Goal: Find specific page/section: Find specific page/section

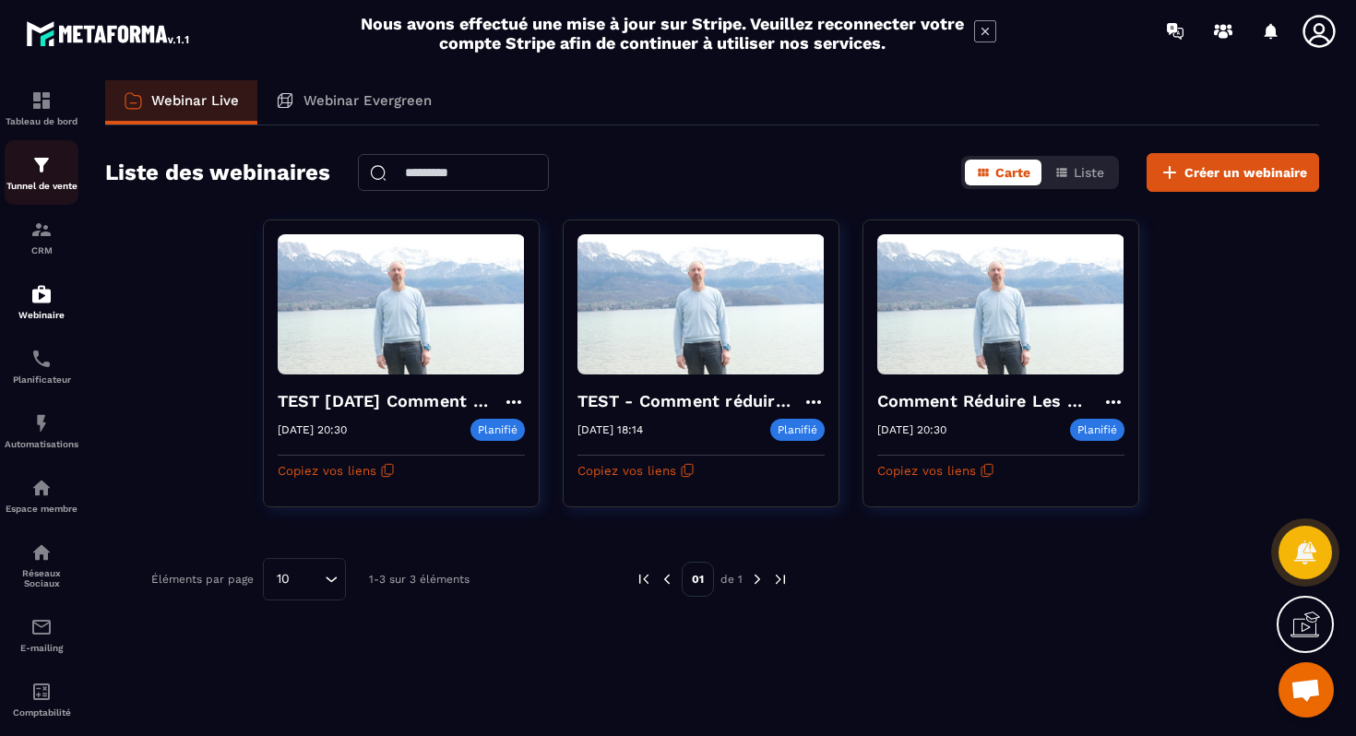
click at [45, 170] on img at bounding box center [41, 165] width 22 height 22
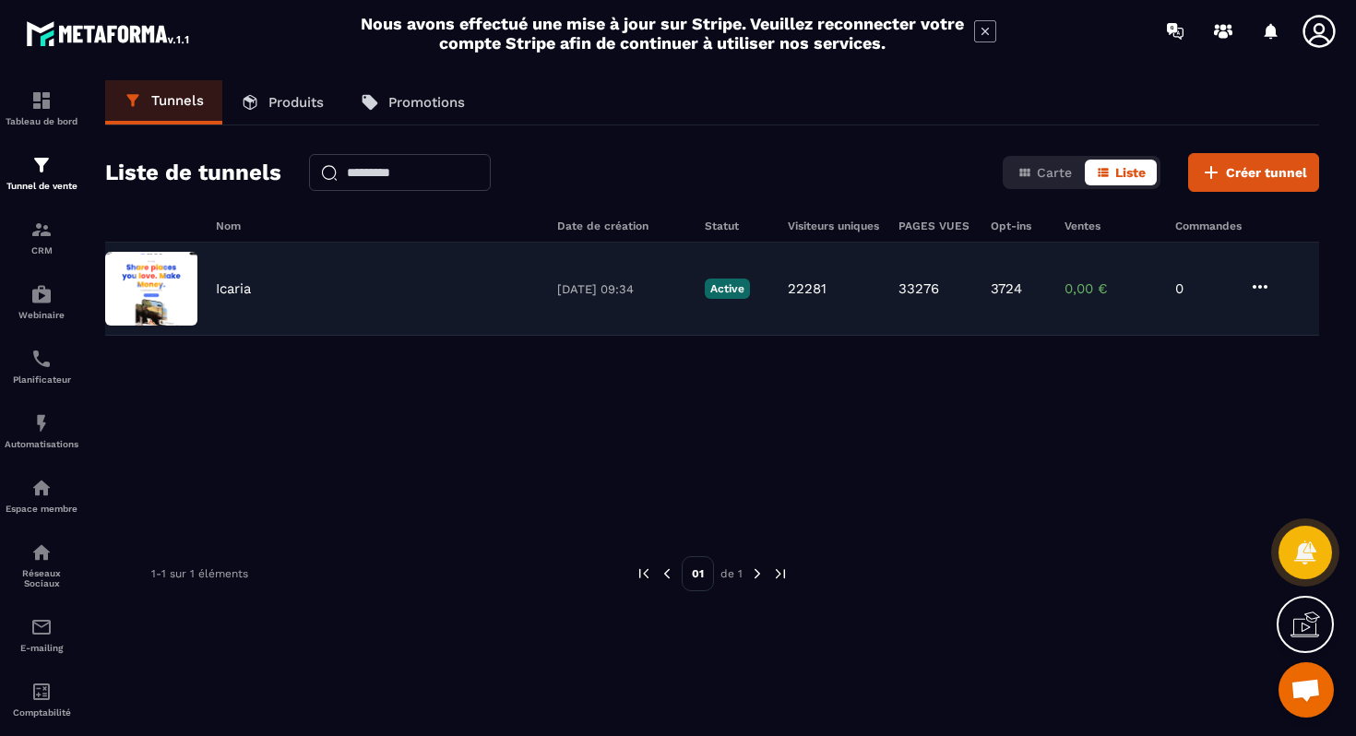
click at [293, 303] on div "Icaria [DATE] 09:34 Active 22281 33276 3724 0,00 € 0" at bounding box center [712, 289] width 1214 height 93
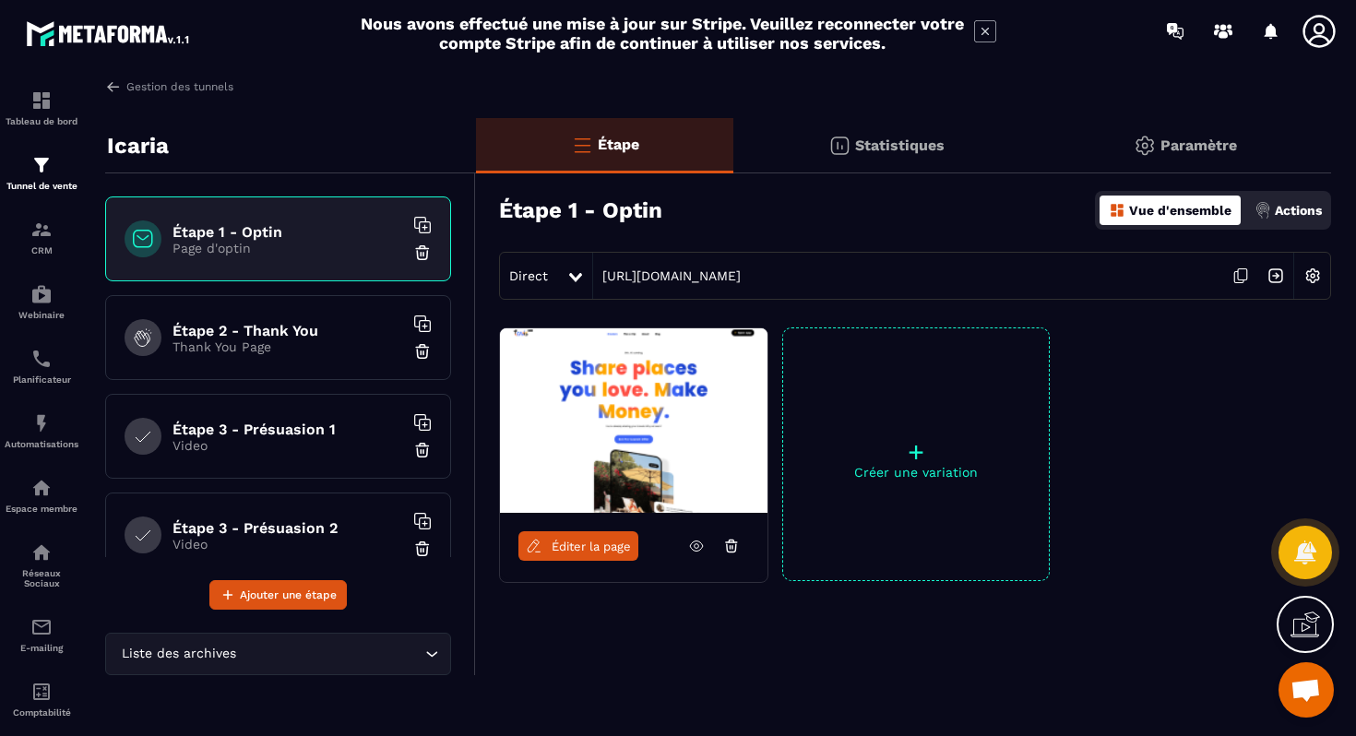
click at [102, 82] on div "Gestion des tunnels Icaria Étape 1 - Optin Page d'optin Étape 2 - Thank You Tha…" at bounding box center [712, 404] width 1251 height 649
click at [110, 84] on img at bounding box center [113, 86] width 17 height 17
